Goal: Navigation & Orientation: Understand site structure

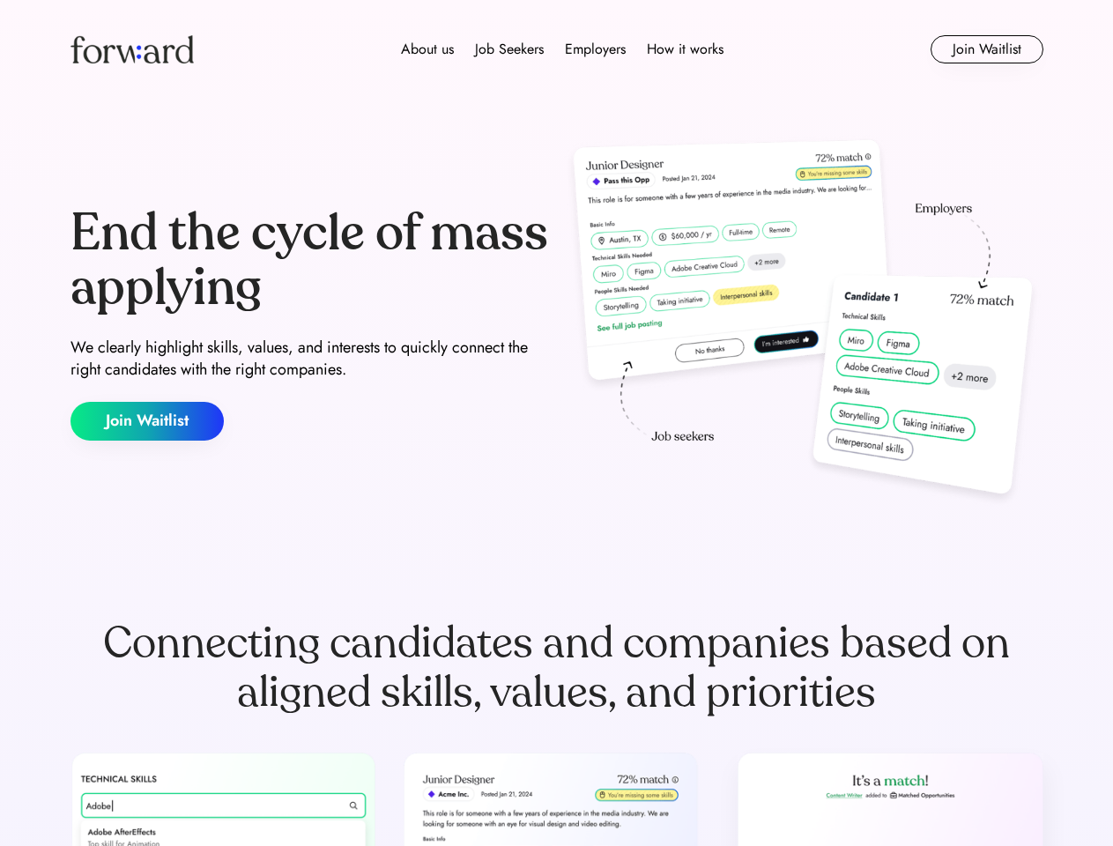
click at [556, 423] on div "End the cycle of mass applying We clearly highlight skills, values, and interes…" at bounding box center [557, 323] width 973 height 379
click at [557, 49] on div "About us Job Seekers Employers How it works" at bounding box center [562, 49] width 694 height 21
click at [132, 49] on img at bounding box center [132, 49] width 123 height 28
click at [562, 49] on div "About us Job Seekers Employers How it works" at bounding box center [562, 49] width 694 height 21
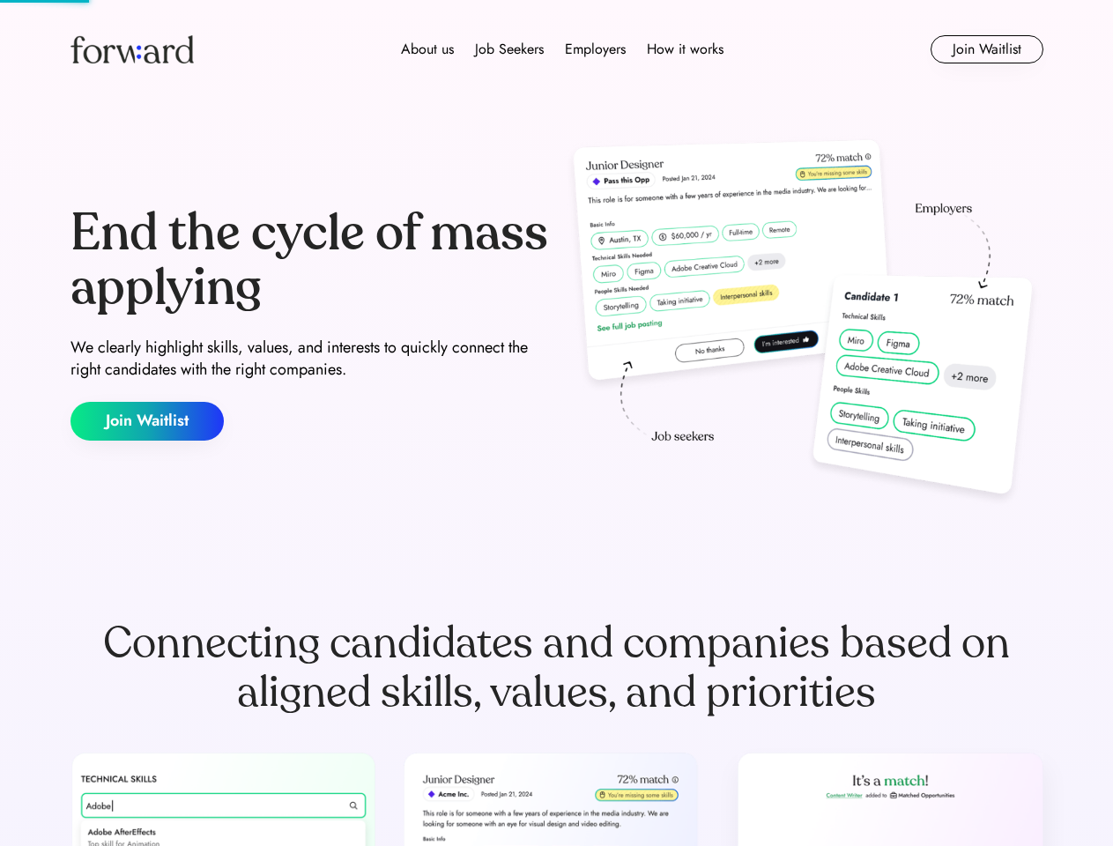
click at [427, 49] on div "About us" at bounding box center [427, 49] width 53 height 21
click at [509, 49] on div "Job Seekers" at bounding box center [509, 49] width 69 height 21
click at [595, 49] on div "Employers" at bounding box center [595, 49] width 61 height 21
click at [684, 49] on div "How it works" at bounding box center [685, 49] width 77 height 21
click at [986, 49] on button "Join Waitlist" at bounding box center [987, 49] width 113 height 28
